Goal: Task Accomplishment & Management: Manage account settings

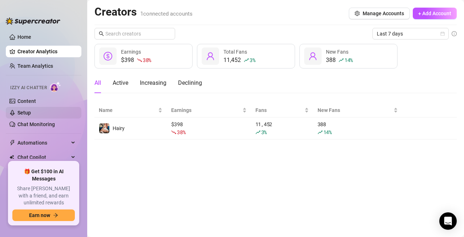
click at [30, 110] on link "Setup" at bounding box center [23, 113] width 13 height 6
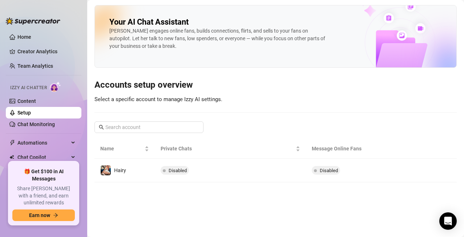
click at [415, 172] on icon "right" at bounding box center [417, 170] width 5 height 5
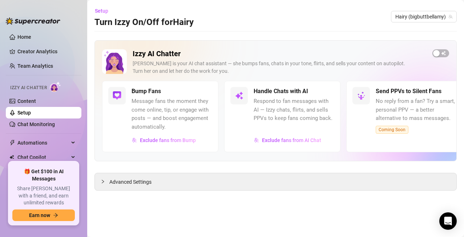
click at [434, 59] on div "Izzy AI Chatter [PERSON_NAME] is your AI chat assistant — she bumps fans, chats…" at bounding box center [275, 65] width 347 height 32
click at [436, 57] on span "button" at bounding box center [440, 53] width 17 height 8
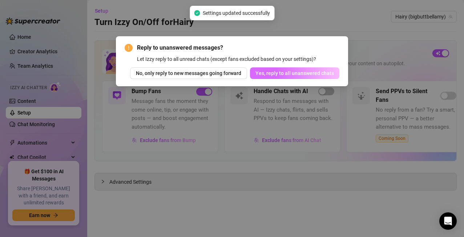
click at [310, 73] on span "Yes, reply to all unanswered chats" at bounding box center [294, 73] width 78 height 6
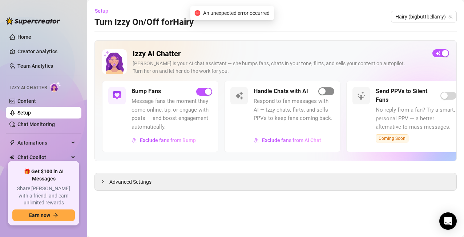
click at [324, 95] on div "button" at bounding box center [322, 91] width 7 height 7
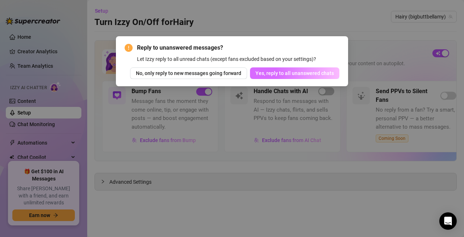
click at [315, 78] on button "Yes, reply to all unanswered chats" at bounding box center [294, 74] width 89 height 12
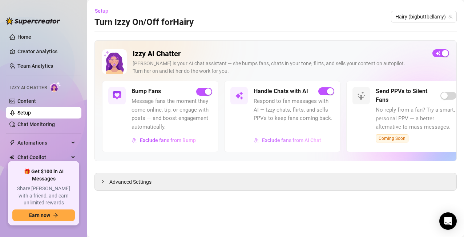
click at [281, 142] on span "Exclude fans from AI Chat" at bounding box center [291, 141] width 59 height 6
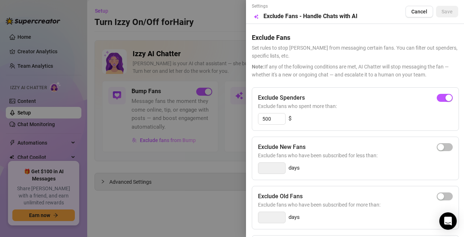
click at [222, 167] on div at bounding box center [232, 118] width 464 height 237
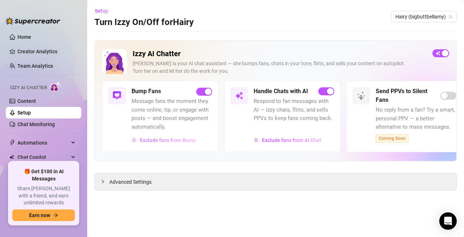
click at [175, 145] on button "Exclude fans from Bump" at bounding box center [163, 141] width 65 height 12
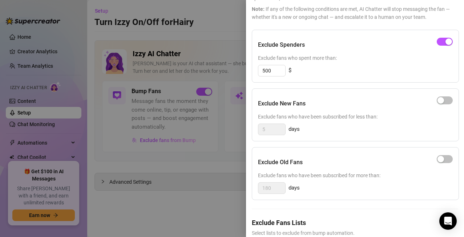
scroll to position [112, 0]
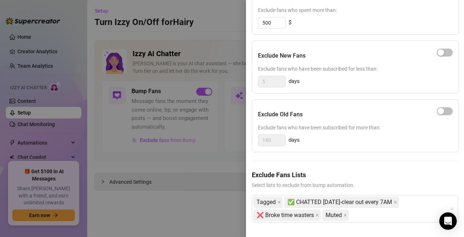
click at [220, 218] on div at bounding box center [232, 118] width 464 height 237
